Goal: Communication & Community: Answer question/provide support

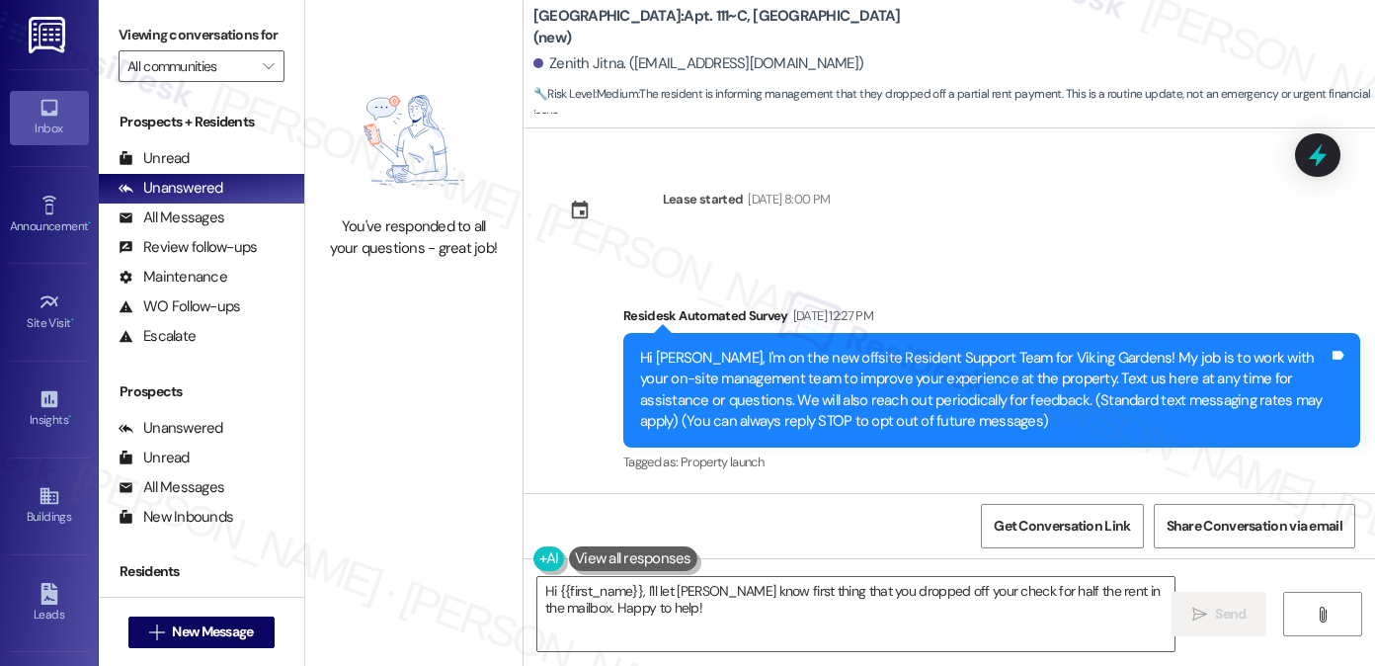
scroll to position [31594, 0]
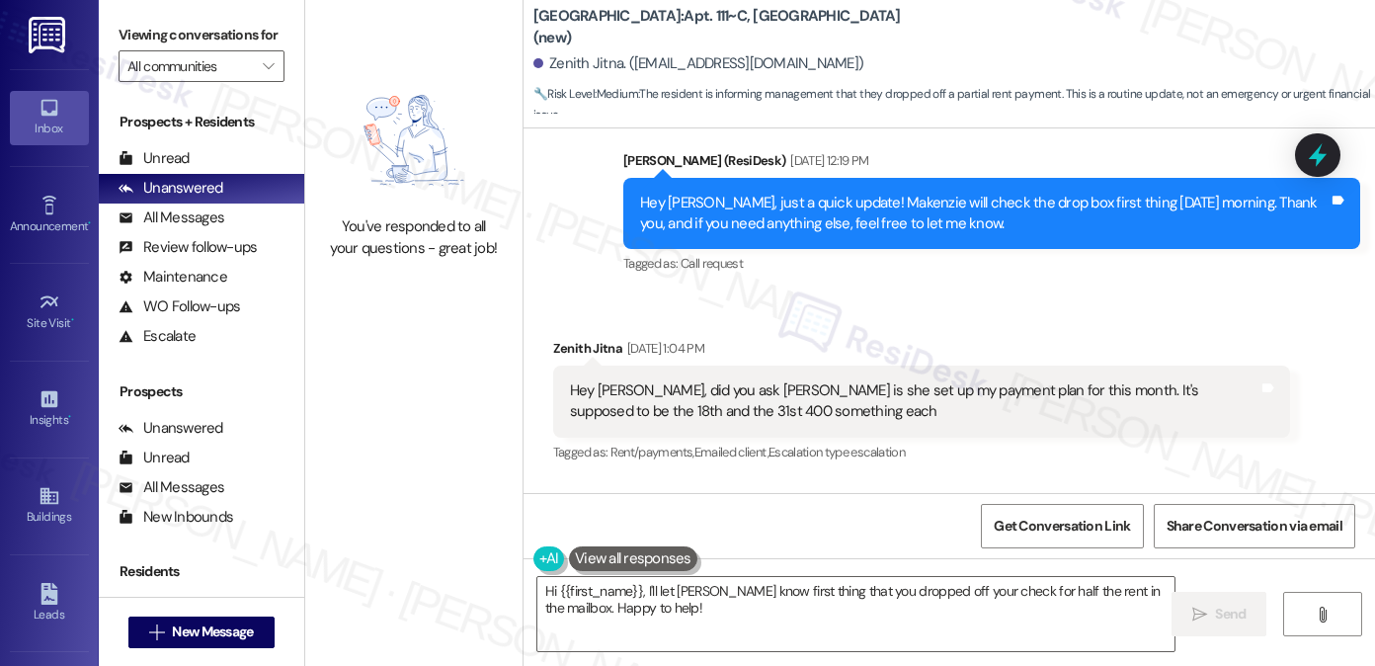
click at [704, 568] on div "Hi [PERSON_NAME]! I'll check with [PERSON_NAME] about your payment plan for thi…" at bounding box center [984, 589] width 689 height 42
click at [703, 568] on div "Hi [PERSON_NAME]! I'll check with [PERSON_NAME] about your payment plan for thi…" at bounding box center [984, 589] width 689 height 42
click at [633, 511] on div "Sent via SMS [PERSON_NAME] (ResiDesk) [DATE] 5:34 PM Hi [PERSON_NAME]! I'll che…" at bounding box center [992, 590] width 767 height 158
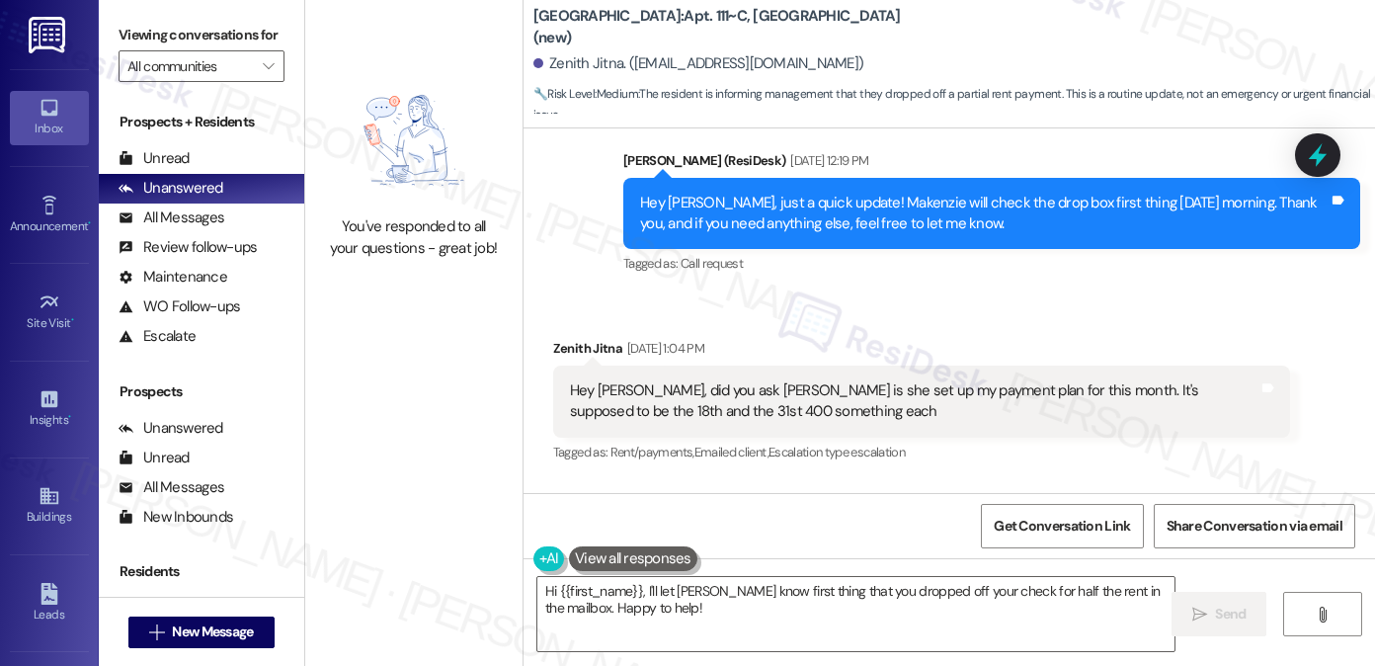
scroll to position [32088, 0]
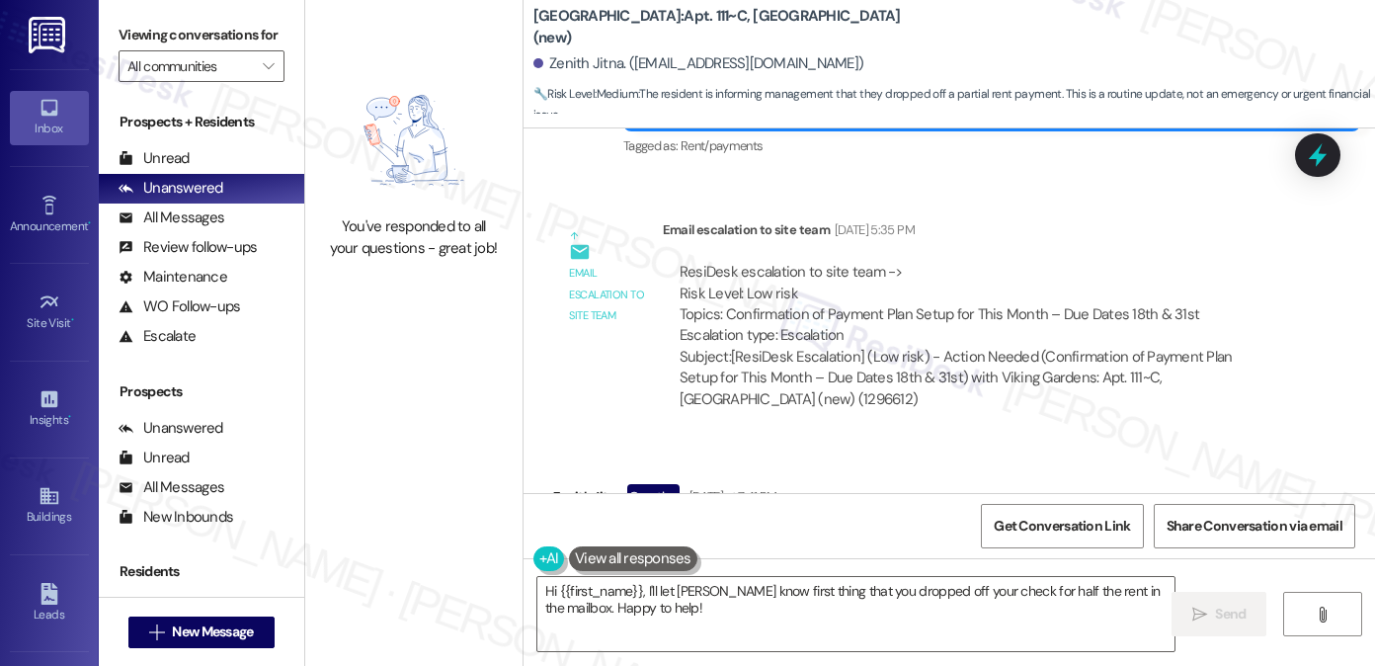
click at [597, 516] on div "Is the place closed Tags and notes" at bounding box center [665, 541] width 224 height 50
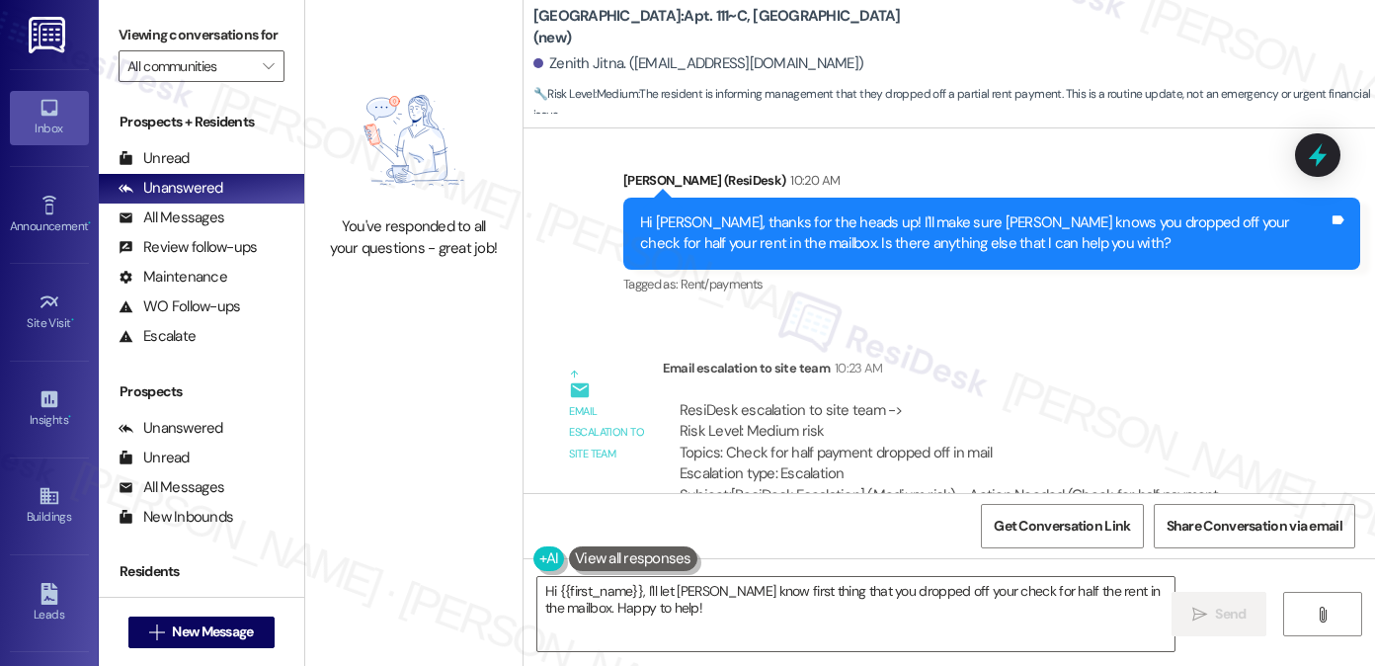
scroll to position [33276, 0]
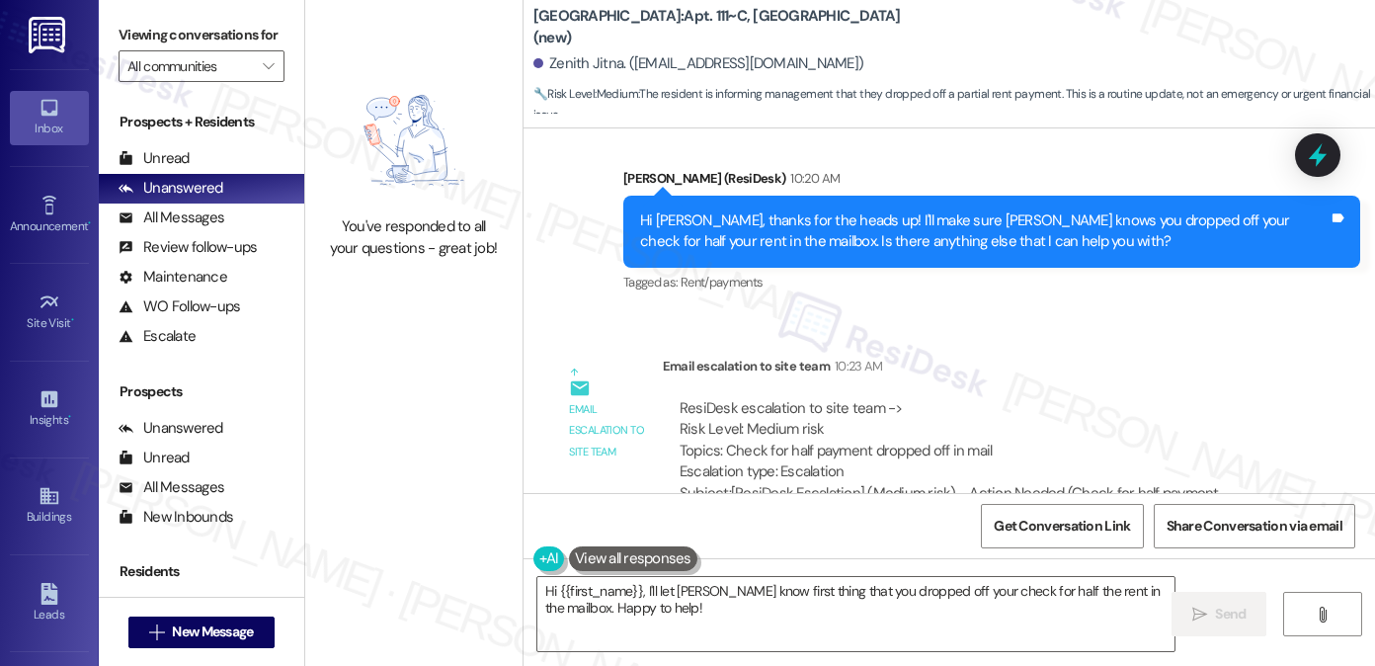
click at [834, 641] on div "Hi [PERSON_NAME], thanks for the heads up! I'll make sure [PERSON_NAME] knows y…" at bounding box center [984, 662] width 689 height 42
